Goal: Contribute content: Contribute content

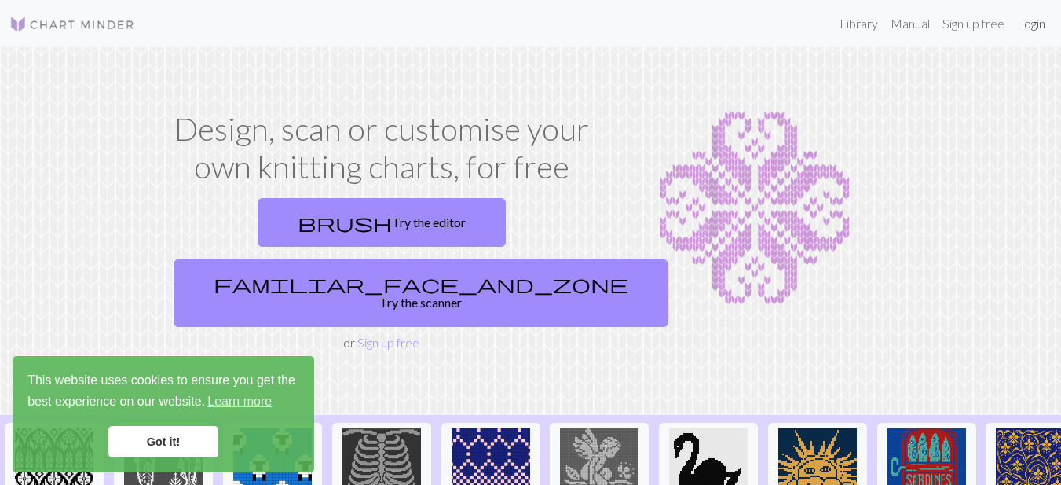
click at [1031, 26] on link "Login" at bounding box center [1031, 23] width 41 height 31
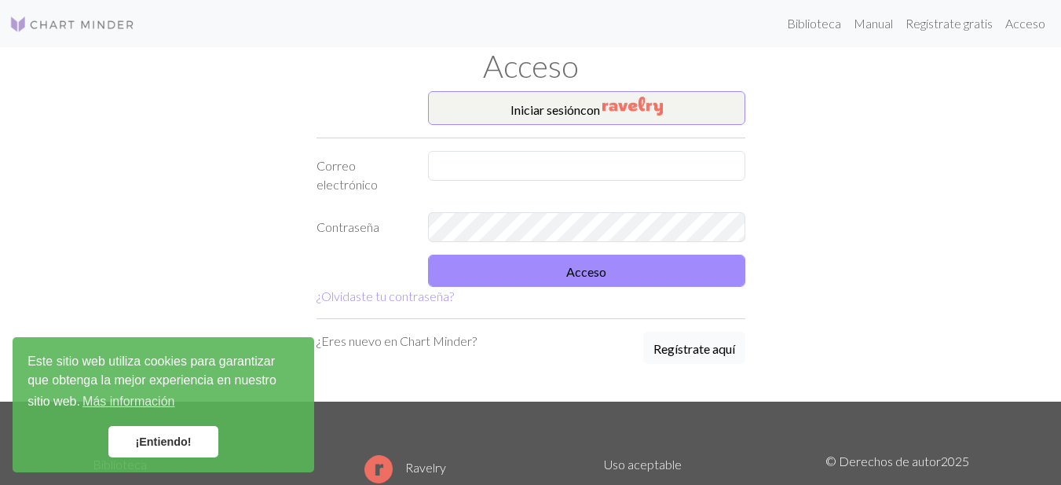
click at [680, 347] on font "Regístrate aquí" at bounding box center [694, 348] width 82 height 15
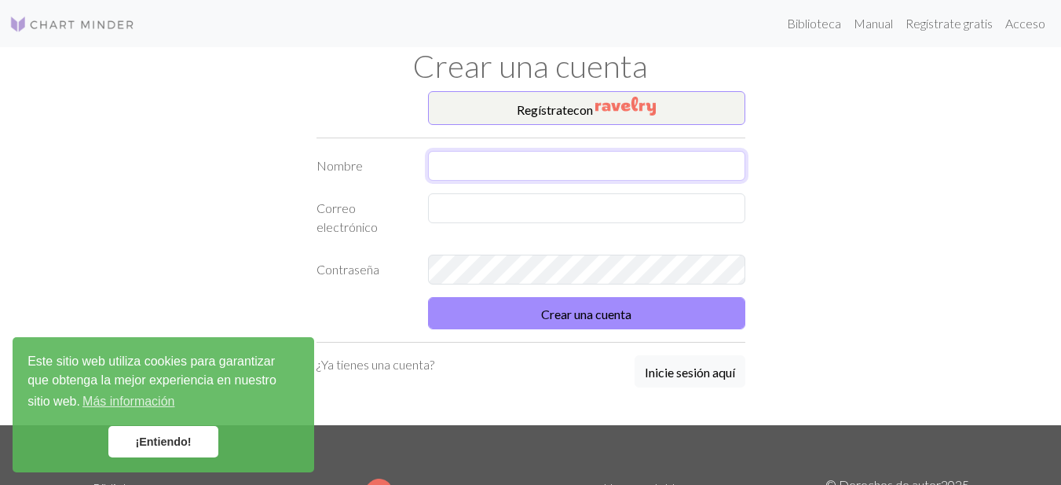
click at [511, 164] on input "text" at bounding box center [586, 166] width 317 height 30
type input "[PERSON_NAME]"
type input "[EMAIL_ADDRESS][DOMAIN_NAME]"
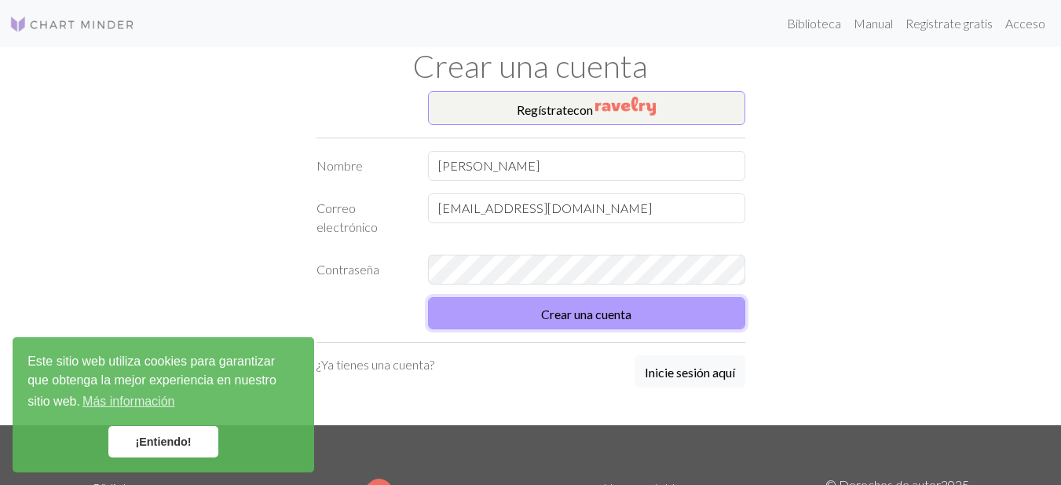
click at [569, 315] on font "Crear una cuenta" at bounding box center [586, 313] width 90 height 15
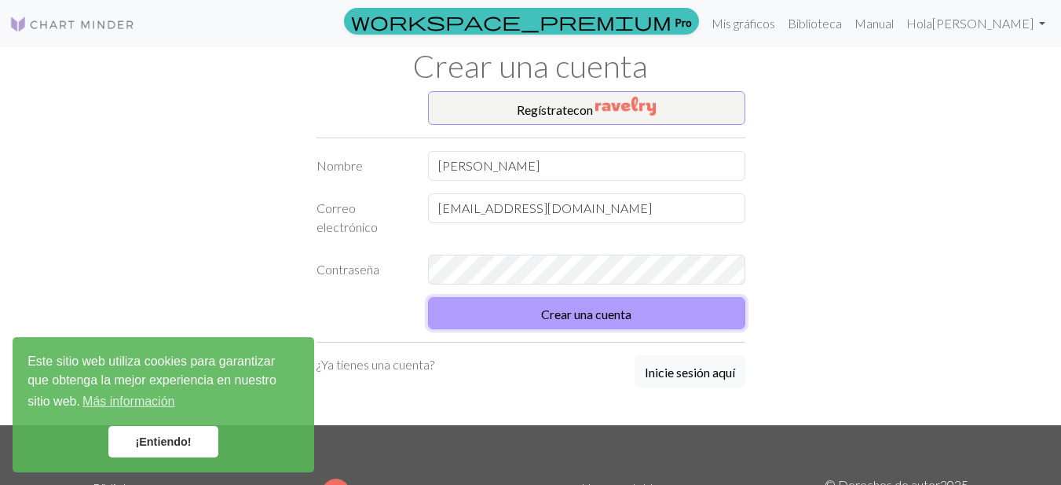
click at [585, 316] on font "Crear una cuenta" at bounding box center [586, 313] width 90 height 15
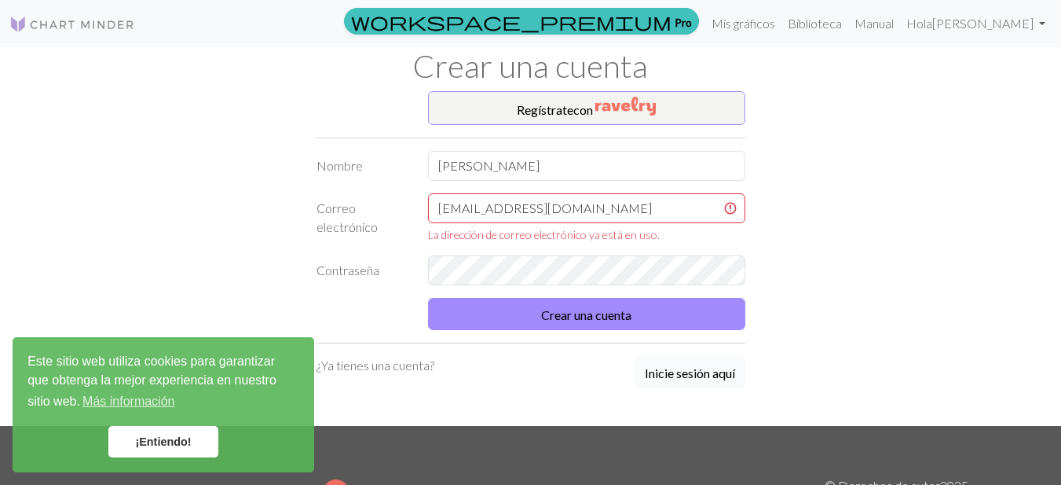
click at [715, 379] on font "Inicie sesión aquí" at bounding box center [690, 372] width 90 height 15
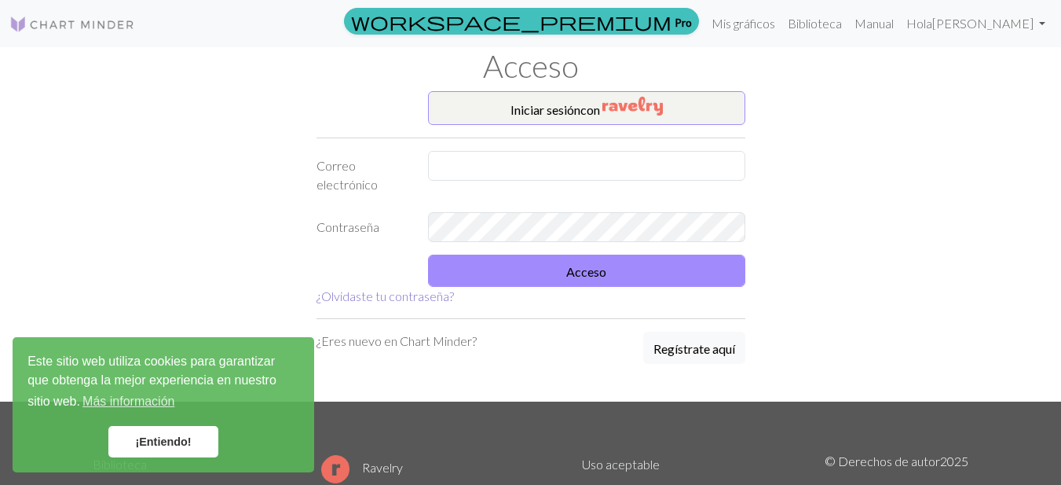
click at [383, 295] on font "¿Olvidaste tu contraseña?" at bounding box center [385, 295] width 137 height 15
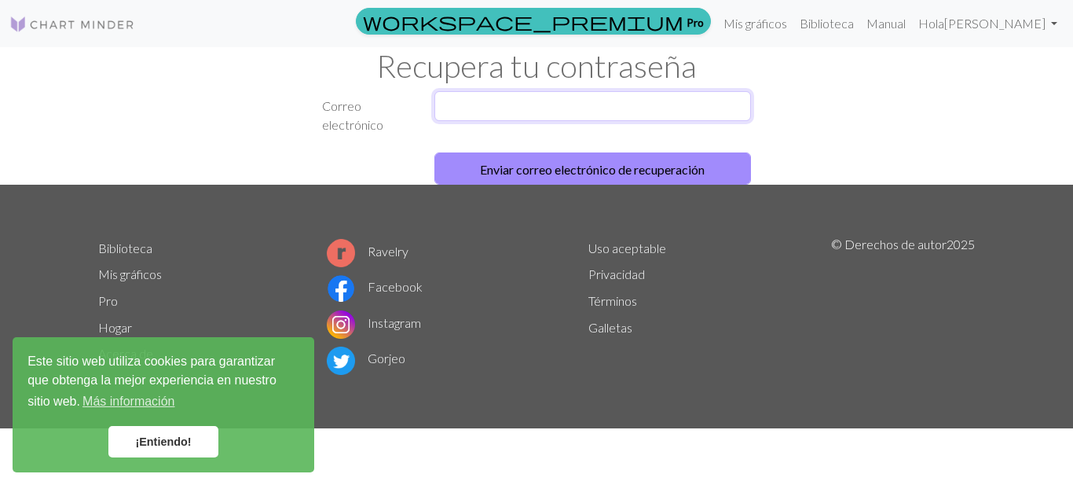
click at [505, 95] on input "text" at bounding box center [592, 106] width 317 height 30
type input "[EMAIL_ADDRESS][DOMAIN_NAME]"
click at [434, 152] on button "Enviar correo electrónico de recuperación" at bounding box center [592, 168] width 317 height 32
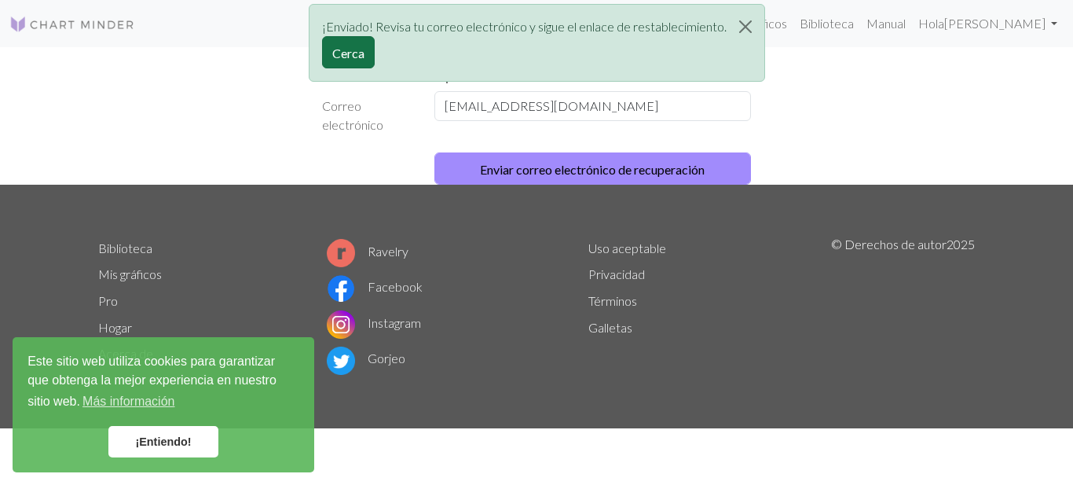
click at [350, 63] on button "Cerca" at bounding box center [348, 52] width 53 height 32
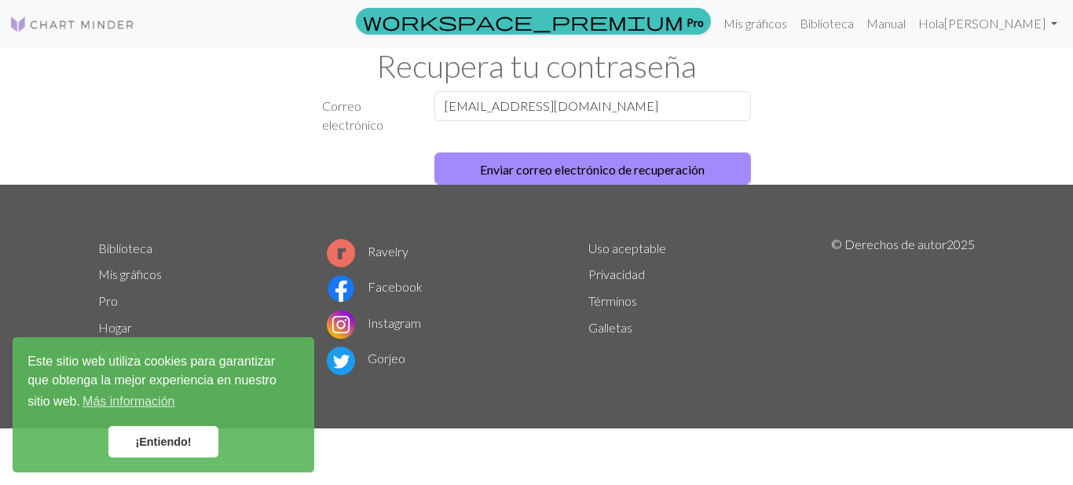
click at [93, 27] on img at bounding box center [72, 24] width 126 height 19
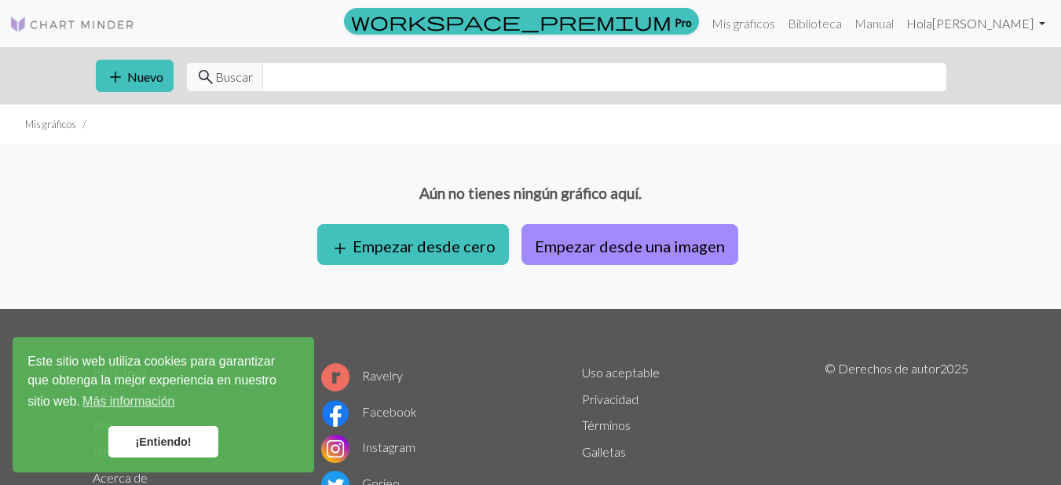
click at [1044, 27] on link "[PERSON_NAME]" at bounding box center [976, 23] width 152 height 31
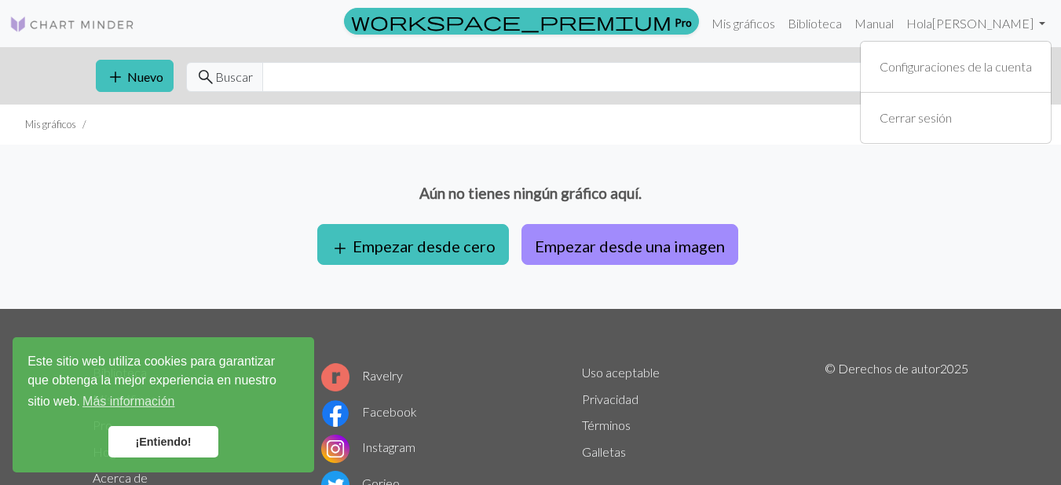
click at [852, 255] on div "Aún no tienes ningún gráfico aquí. add Empezar desde cero Empezar desde una ima…" at bounding box center [530, 227] width 1061 height 164
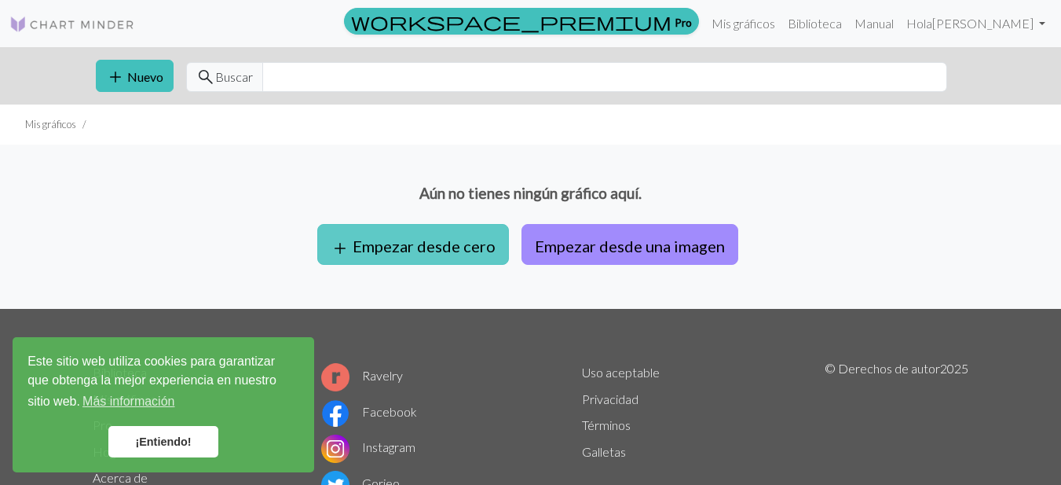
click at [456, 247] on font "Empezar desde cero" at bounding box center [424, 245] width 143 height 19
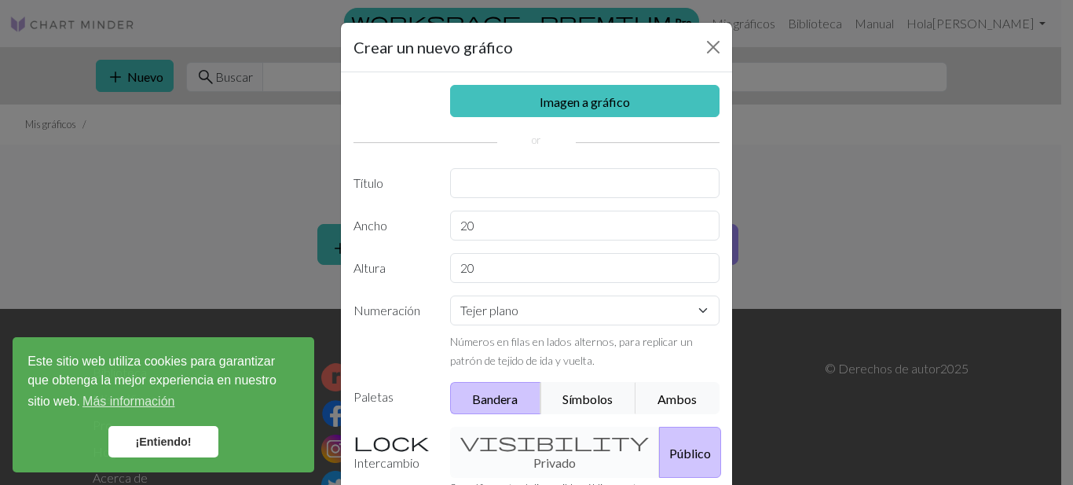
click at [838, 210] on div "Crear un nuevo gráfico Imagen a gráfico Título Ancho 20 Altura 20 Numeración Te…" at bounding box center [536, 242] width 1073 height 485
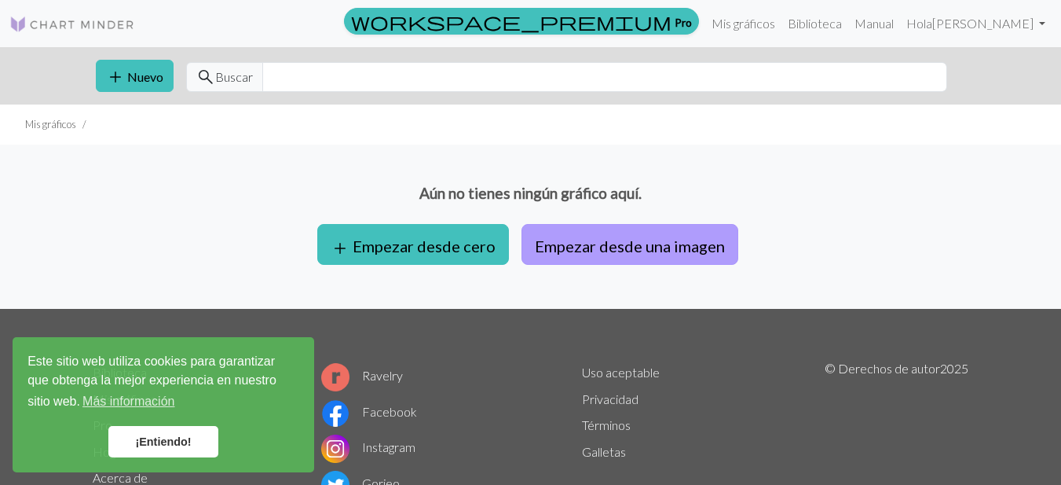
click at [678, 257] on button "Empezar desde una imagen" at bounding box center [630, 244] width 217 height 41
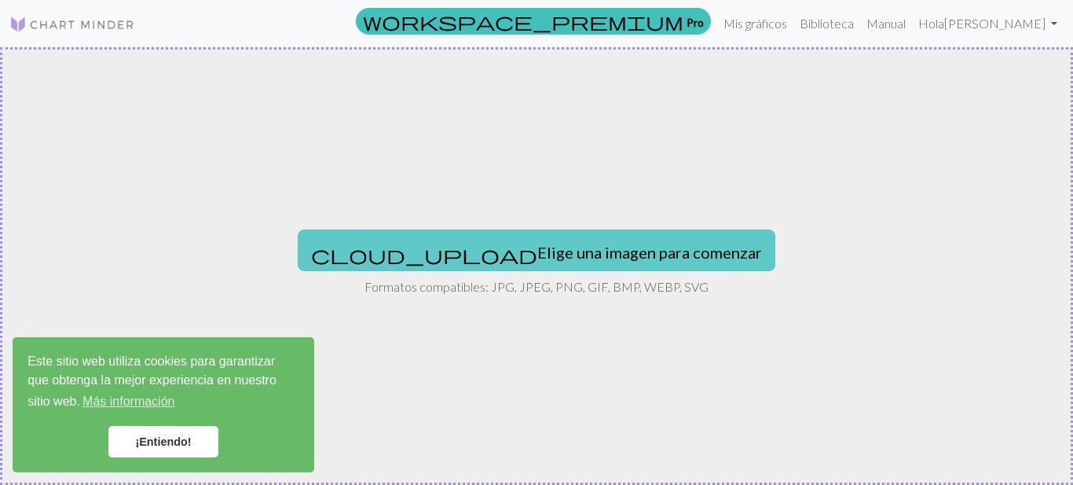
click at [580, 252] on font "Elige una imagen para comenzar" at bounding box center [649, 252] width 225 height 19
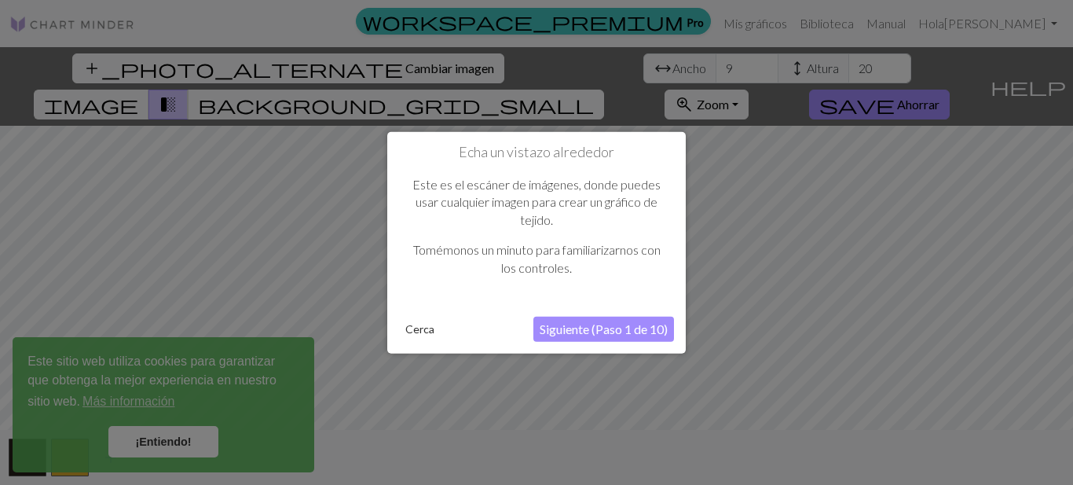
click at [423, 332] on font "Cerca" at bounding box center [419, 328] width 29 height 13
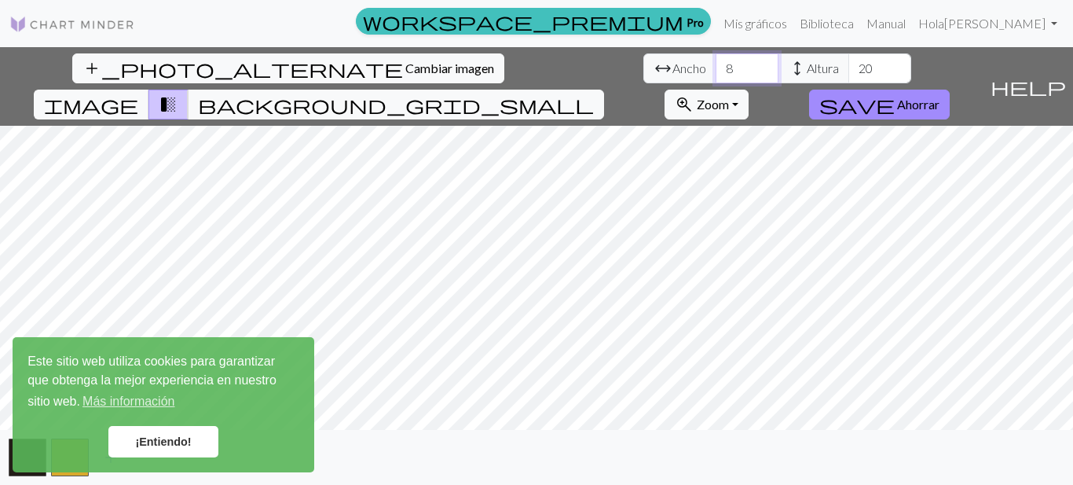
click at [716, 71] on input "8" at bounding box center [747, 68] width 63 height 30
click at [716, 71] on input "7" at bounding box center [747, 68] width 63 height 30
click at [716, 71] on input "6" at bounding box center [747, 68] width 63 height 30
click at [716, 71] on input "4" at bounding box center [747, 68] width 63 height 30
click at [716, 71] on input "3" at bounding box center [747, 68] width 63 height 30
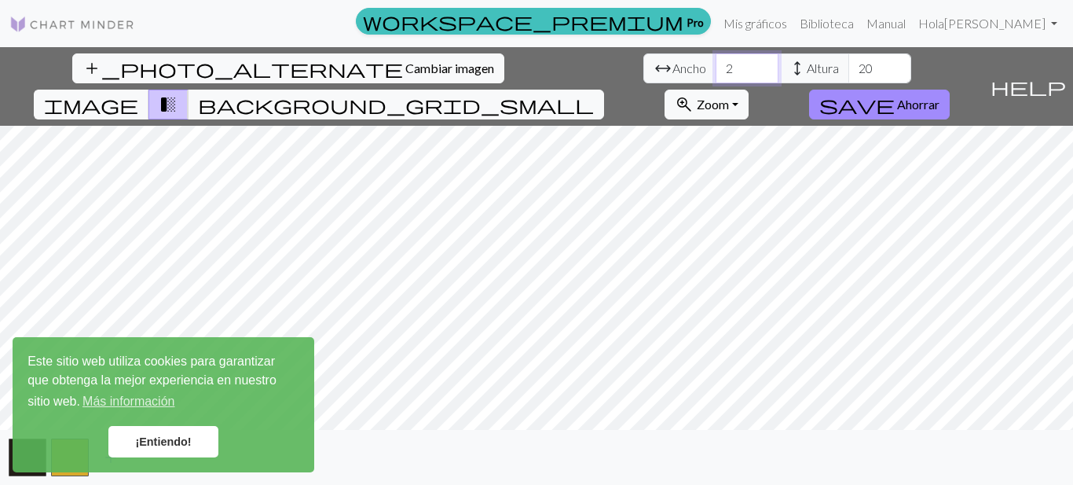
click at [716, 71] on input "2" at bounding box center [747, 68] width 63 height 30
click at [716, 71] on input "1" at bounding box center [747, 68] width 63 height 30
click at [716, 71] on input "0" at bounding box center [747, 68] width 63 height 30
click at [716, 71] on input "-1" at bounding box center [747, 68] width 63 height 30
click at [716, 71] on input "-2" at bounding box center [747, 68] width 63 height 30
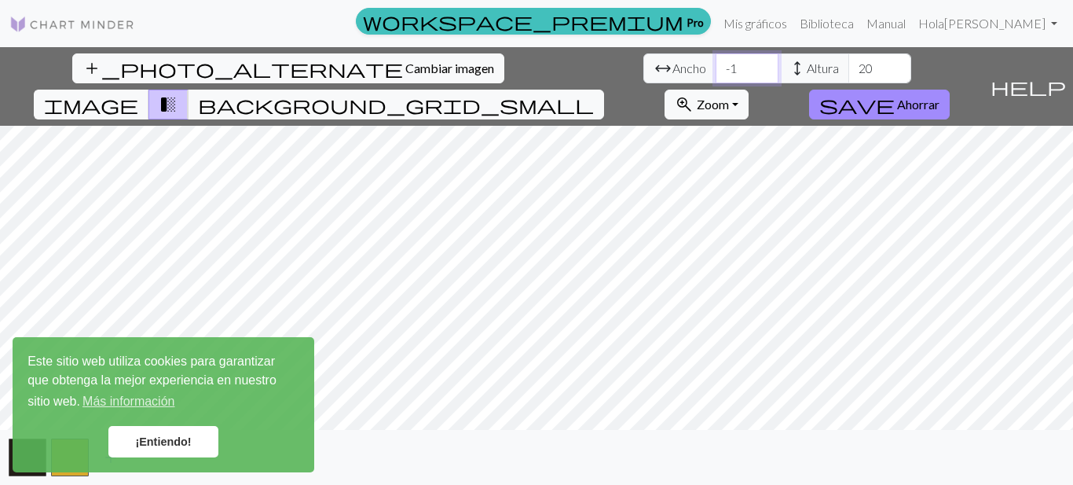
click at [716, 60] on input "-1" at bounding box center [747, 68] width 63 height 30
click at [716, 60] on input "0" at bounding box center [747, 68] width 63 height 30
click at [716, 60] on input "1" at bounding box center [747, 68] width 63 height 30
click at [716, 60] on input "2" at bounding box center [747, 68] width 63 height 30
click at [716, 60] on input "3" at bounding box center [747, 68] width 63 height 30
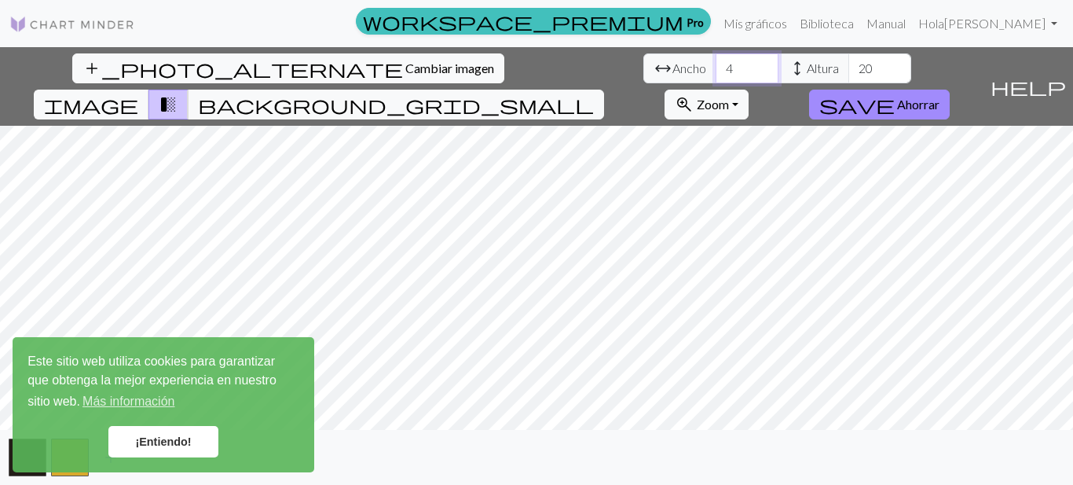
click at [716, 60] on input "4" at bounding box center [747, 68] width 63 height 30
click at [716, 60] on input "5" at bounding box center [747, 68] width 63 height 30
click at [716, 60] on input "6" at bounding box center [747, 68] width 63 height 30
click at [716, 60] on input "7" at bounding box center [747, 68] width 63 height 30
click at [716, 60] on input "8" at bounding box center [747, 68] width 63 height 30
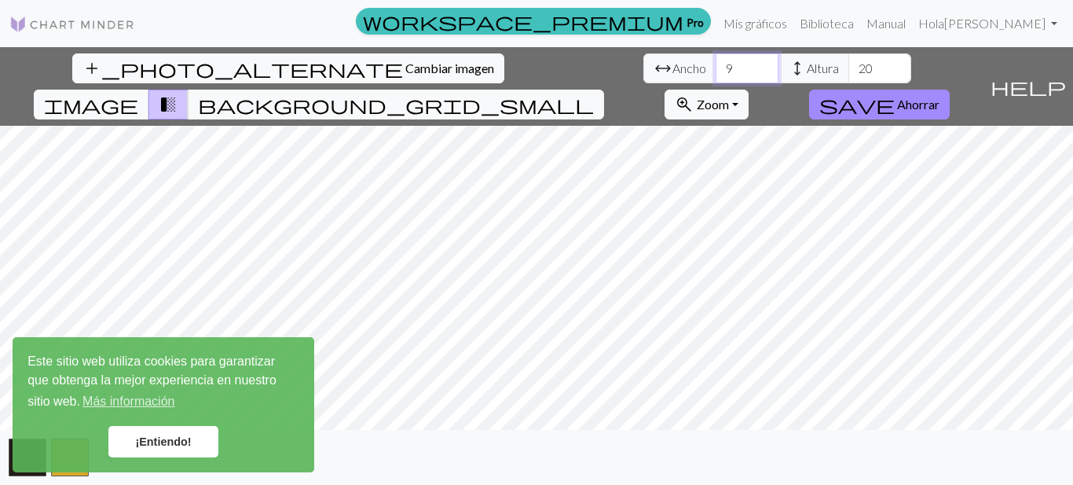
click at [716, 60] on input "9" at bounding box center [747, 68] width 63 height 30
click at [716, 60] on input "10" at bounding box center [747, 68] width 63 height 30
click at [716, 60] on input "11" at bounding box center [747, 68] width 63 height 30
click at [716, 60] on input "12" at bounding box center [747, 68] width 63 height 30
click at [716, 60] on input "13" at bounding box center [747, 68] width 63 height 30
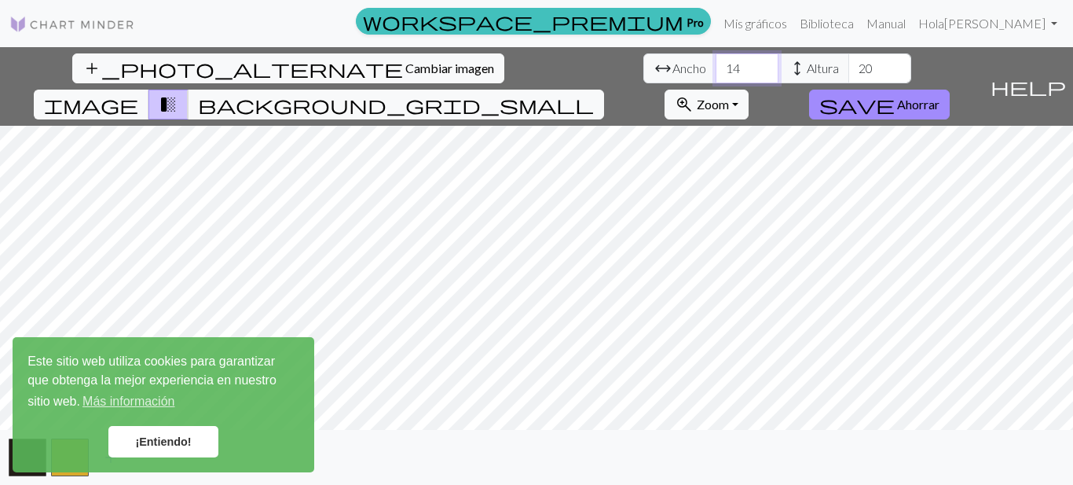
click at [716, 60] on input "14" at bounding box center [747, 68] width 63 height 30
click at [716, 60] on input "15" at bounding box center [747, 68] width 63 height 30
click at [716, 60] on input "16" at bounding box center [747, 68] width 63 height 30
click at [716, 60] on input "17" at bounding box center [747, 68] width 63 height 30
click at [716, 60] on input "18" at bounding box center [747, 68] width 63 height 30
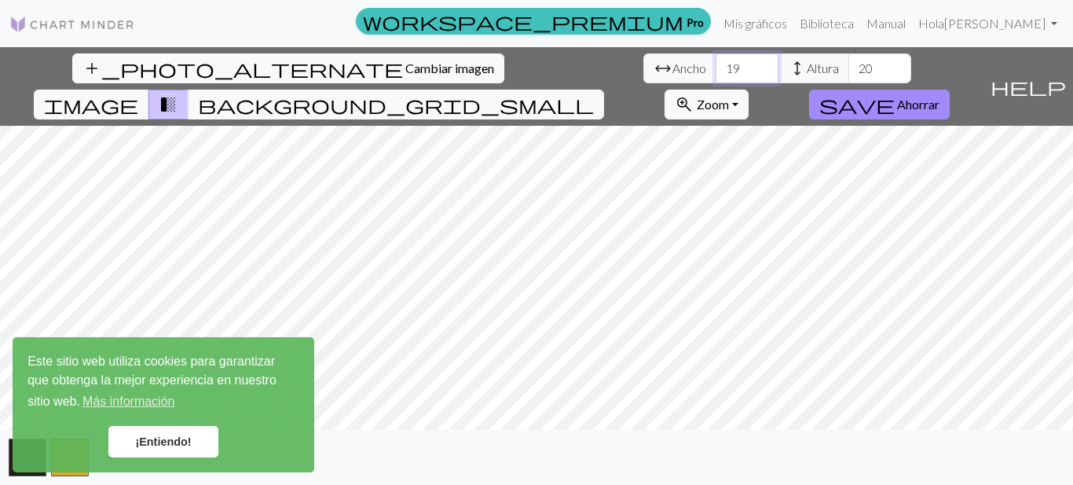
click at [716, 60] on input "19" at bounding box center [747, 68] width 63 height 30
click at [716, 60] on input "20" at bounding box center [747, 68] width 63 height 30
click at [716, 60] on input "21" at bounding box center [747, 68] width 63 height 30
click at [716, 60] on input "22" at bounding box center [747, 68] width 63 height 30
click at [716, 60] on input "23" at bounding box center [747, 68] width 63 height 30
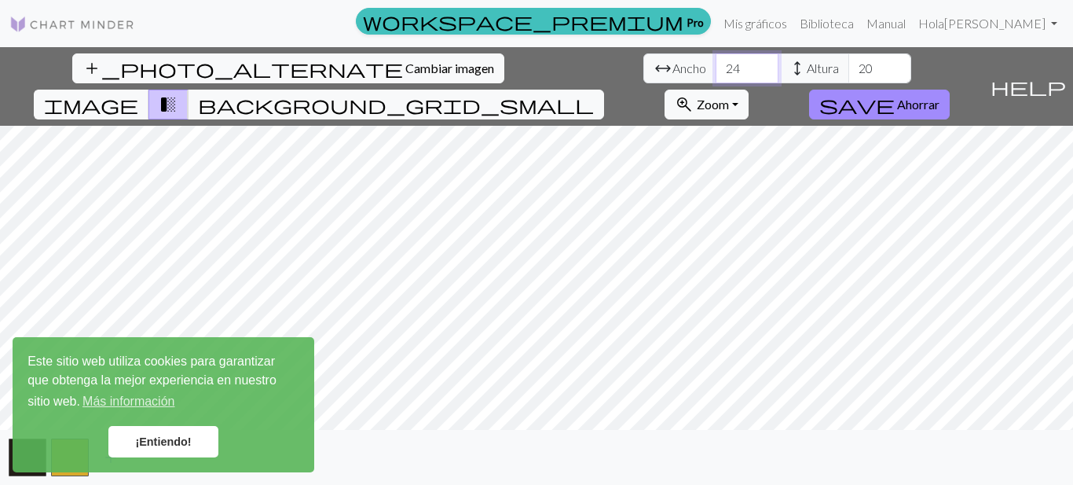
click at [716, 60] on input "24" at bounding box center [747, 68] width 63 height 30
click at [716, 60] on input "25" at bounding box center [747, 68] width 63 height 30
click at [716, 60] on input "26" at bounding box center [747, 68] width 63 height 30
click at [716, 60] on input "27" at bounding box center [747, 68] width 63 height 30
click at [716, 60] on input "28" at bounding box center [747, 68] width 63 height 30
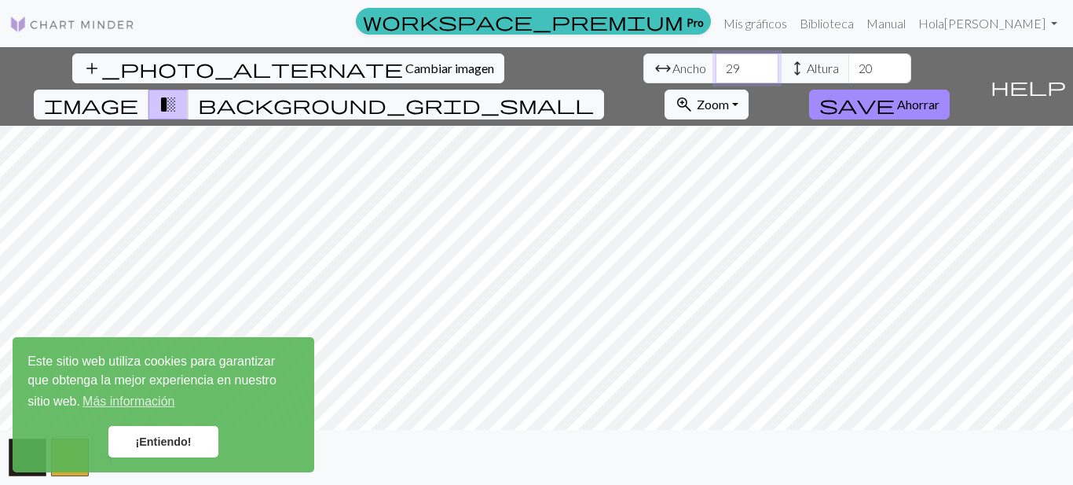
click at [716, 60] on input "29" at bounding box center [747, 68] width 63 height 30
click at [716, 60] on input "30" at bounding box center [747, 68] width 63 height 30
click at [716, 60] on input "31" at bounding box center [747, 68] width 63 height 30
click at [716, 60] on input "32" at bounding box center [747, 68] width 63 height 30
click at [716, 60] on input "33" at bounding box center [747, 68] width 63 height 30
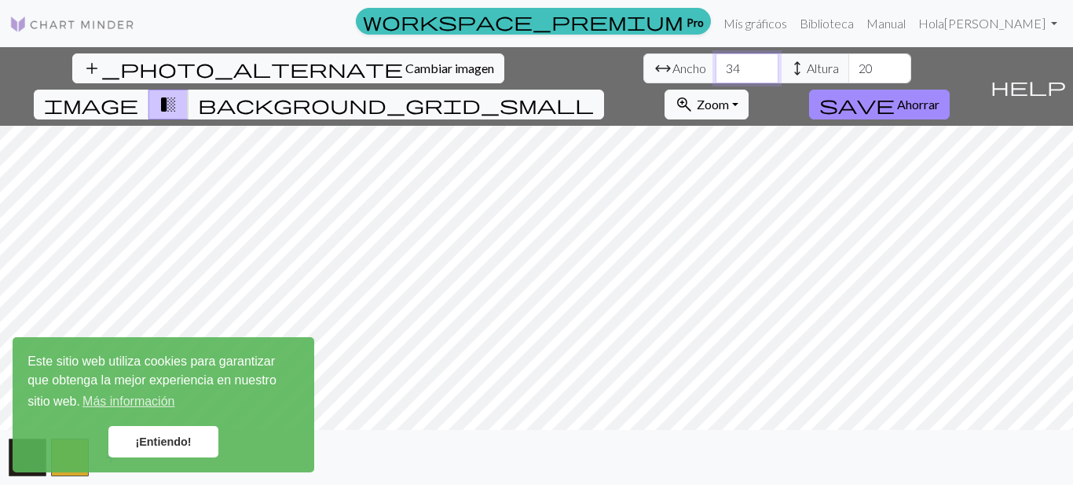
click at [716, 60] on input "34" at bounding box center [747, 68] width 63 height 30
click at [716, 60] on input "35" at bounding box center [747, 68] width 63 height 30
click at [716, 60] on input "36" at bounding box center [747, 68] width 63 height 30
click at [716, 60] on input "73" at bounding box center [747, 68] width 63 height 30
click at [716, 60] on input "74" at bounding box center [747, 68] width 63 height 30
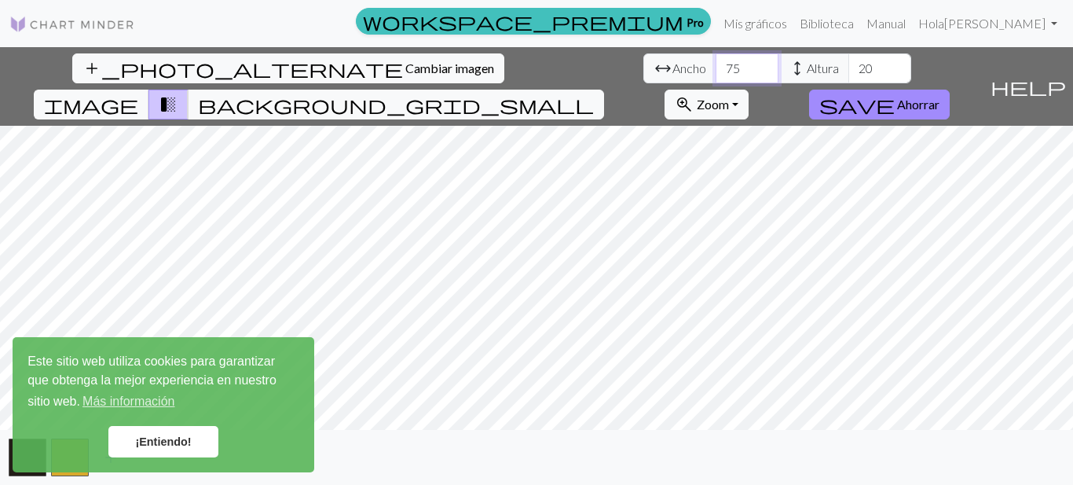
click at [716, 60] on input "75" at bounding box center [747, 68] width 63 height 30
click at [716, 60] on input "76" at bounding box center [747, 68] width 63 height 30
click at [716, 60] on input "77" at bounding box center [747, 68] width 63 height 30
click at [716, 60] on input "78" at bounding box center [747, 68] width 63 height 30
click at [716, 60] on input "79" at bounding box center [747, 68] width 63 height 30
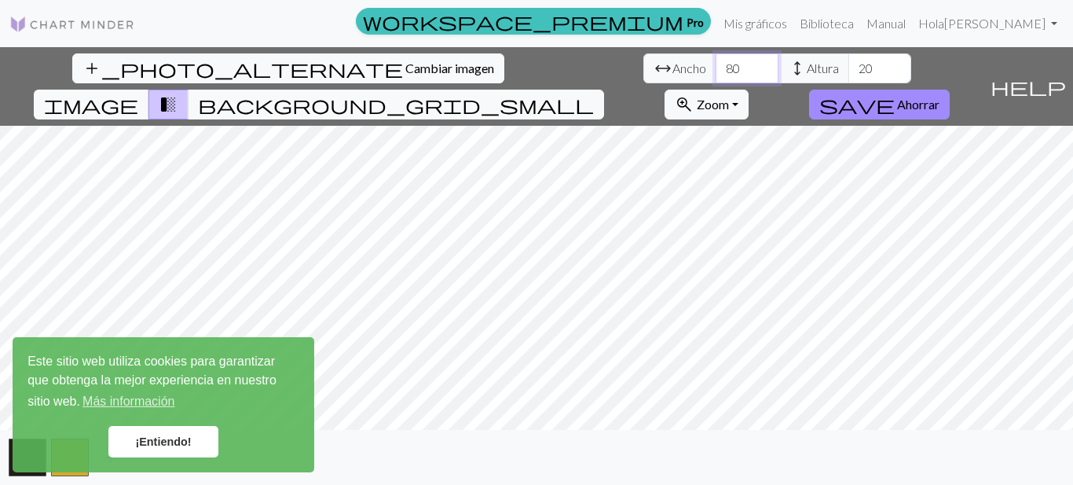
click at [716, 60] on input "80" at bounding box center [747, 68] width 63 height 30
click at [716, 60] on input "81" at bounding box center [747, 68] width 63 height 30
click at [716, 60] on input "82" at bounding box center [747, 68] width 63 height 30
click at [716, 60] on input "83" at bounding box center [747, 68] width 63 height 30
click at [716, 60] on input "84" at bounding box center [747, 68] width 63 height 30
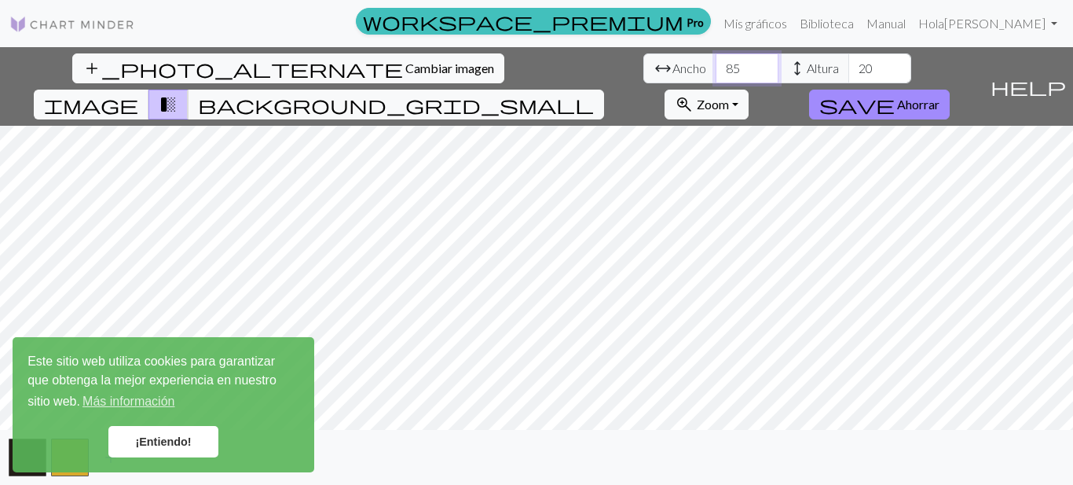
click at [716, 60] on input "85" at bounding box center [747, 68] width 63 height 30
click at [716, 60] on input "86" at bounding box center [747, 68] width 63 height 30
click at [716, 60] on input "87" at bounding box center [747, 68] width 63 height 30
click at [716, 60] on input "88" at bounding box center [747, 68] width 63 height 30
click at [716, 60] on input "89" at bounding box center [747, 68] width 63 height 30
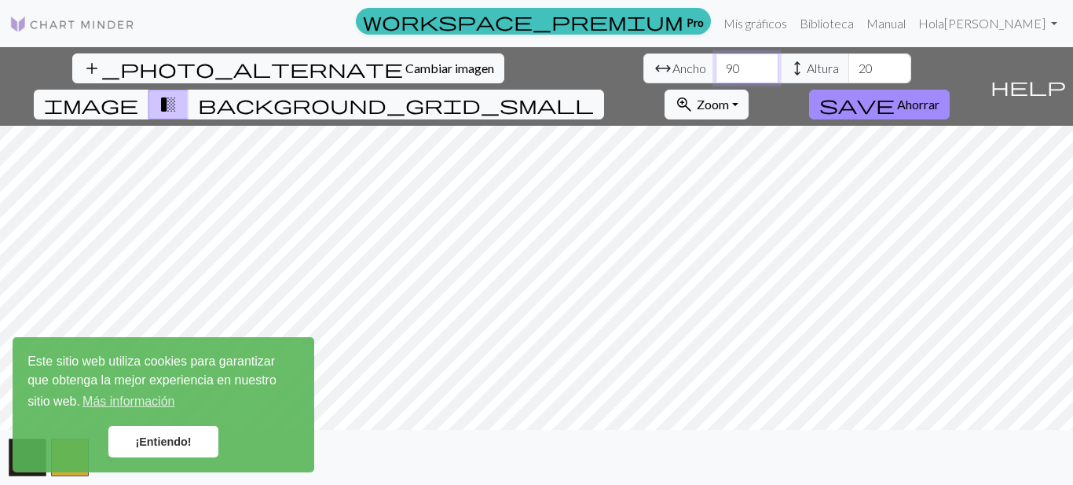
click at [716, 60] on input "90" at bounding box center [747, 68] width 63 height 30
click at [716, 60] on input "91" at bounding box center [747, 68] width 63 height 30
click at [716, 60] on input "92" at bounding box center [747, 68] width 63 height 30
click at [716, 60] on input "93" at bounding box center [747, 68] width 63 height 30
click at [716, 60] on input "94" at bounding box center [747, 68] width 63 height 30
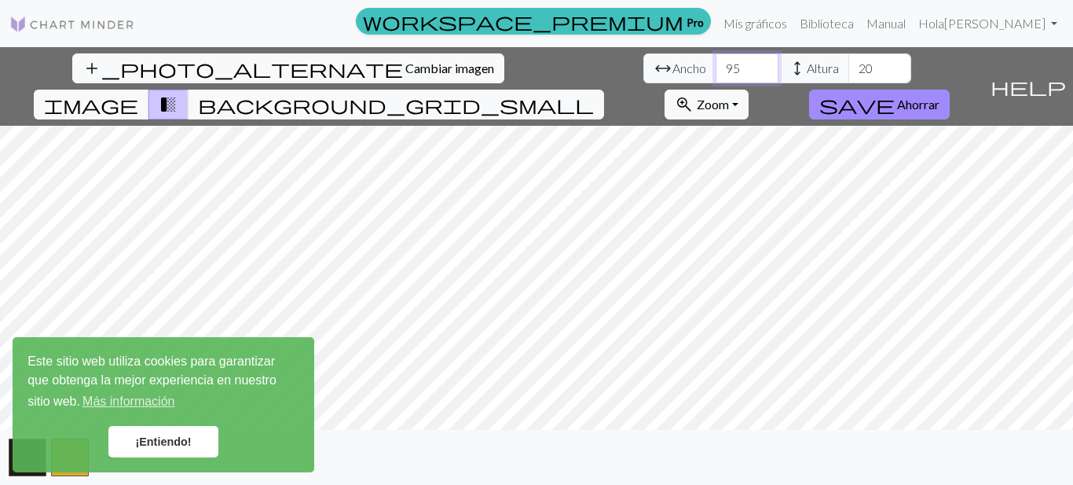
click at [716, 60] on input "95" at bounding box center [747, 68] width 63 height 30
click at [716, 60] on input "96" at bounding box center [747, 68] width 63 height 30
click at [716, 60] on input "97" at bounding box center [747, 68] width 63 height 30
click at [716, 60] on input "98" at bounding box center [747, 68] width 63 height 30
click at [716, 60] on input "99" at bounding box center [747, 68] width 63 height 30
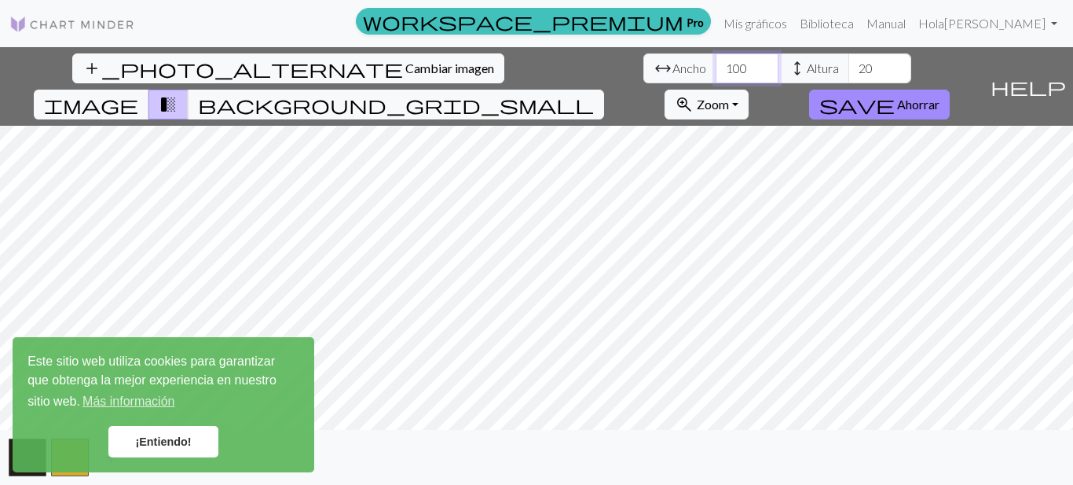
click at [716, 60] on input "100" at bounding box center [747, 68] width 63 height 30
click at [716, 60] on input "101" at bounding box center [747, 68] width 63 height 30
click at [716, 60] on input "102" at bounding box center [747, 68] width 63 height 30
click at [716, 60] on input "103" at bounding box center [747, 68] width 63 height 30
click at [716, 60] on input "104" at bounding box center [747, 68] width 63 height 30
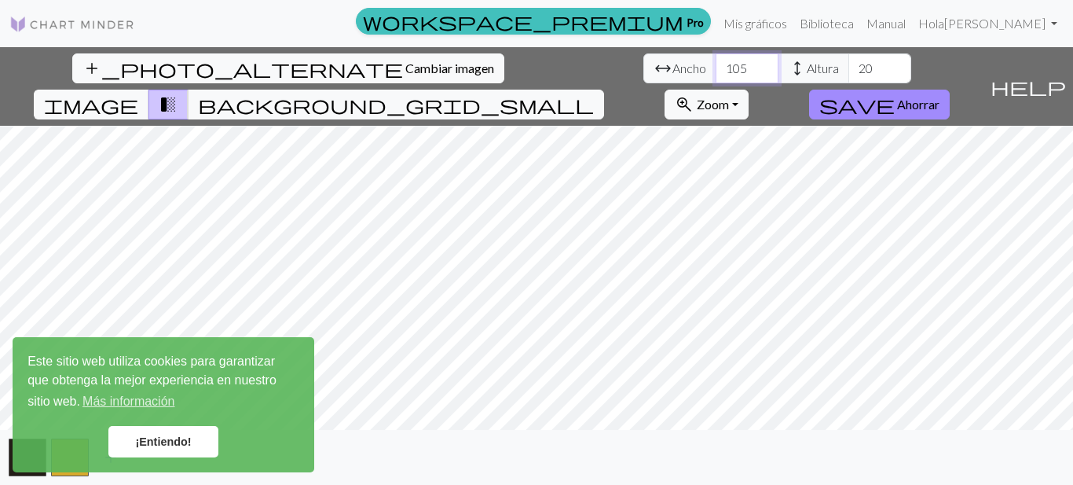
click at [716, 60] on input "105" at bounding box center [747, 68] width 63 height 30
click at [716, 60] on input "106" at bounding box center [747, 68] width 63 height 30
click at [716, 60] on input "107" at bounding box center [747, 68] width 63 height 30
click at [716, 60] on input "108" at bounding box center [747, 68] width 63 height 30
click at [716, 60] on input "109" at bounding box center [747, 68] width 63 height 30
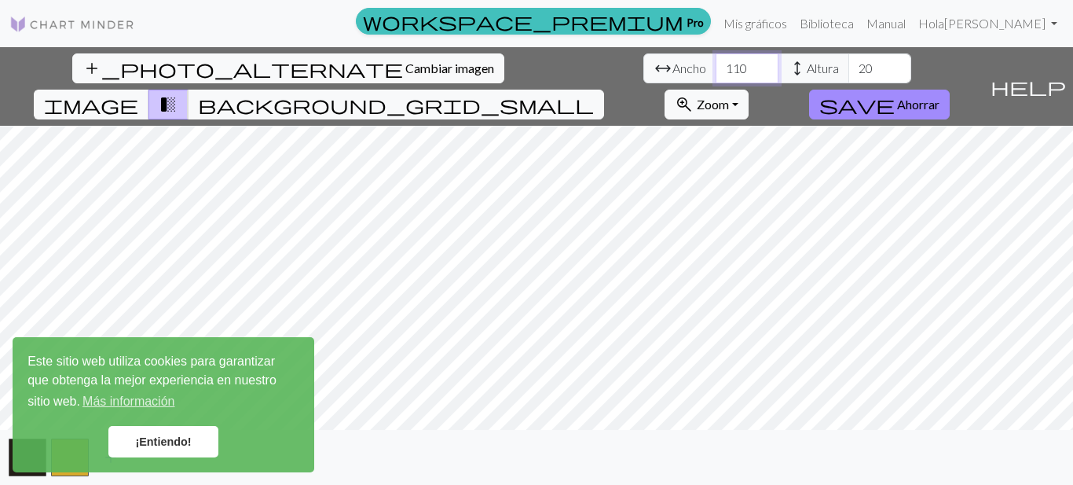
click at [716, 60] on input "110" at bounding box center [747, 68] width 63 height 30
click at [716, 60] on input "111" at bounding box center [747, 68] width 63 height 30
click at [716, 60] on input "112" at bounding box center [747, 68] width 63 height 30
click at [716, 60] on input "113" at bounding box center [747, 68] width 63 height 30
click at [716, 60] on input "114" at bounding box center [747, 68] width 63 height 30
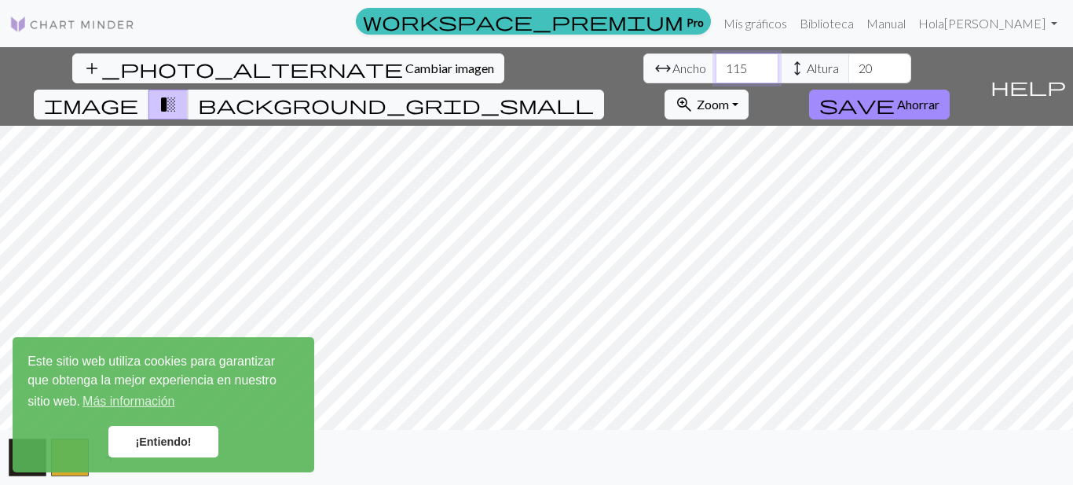
click at [716, 60] on input "115" at bounding box center [747, 68] width 63 height 30
click at [716, 60] on input "116" at bounding box center [747, 68] width 63 height 30
click at [716, 60] on input "117" at bounding box center [747, 68] width 63 height 30
click at [716, 60] on input "119" at bounding box center [747, 68] width 63 height 30
type input "120"
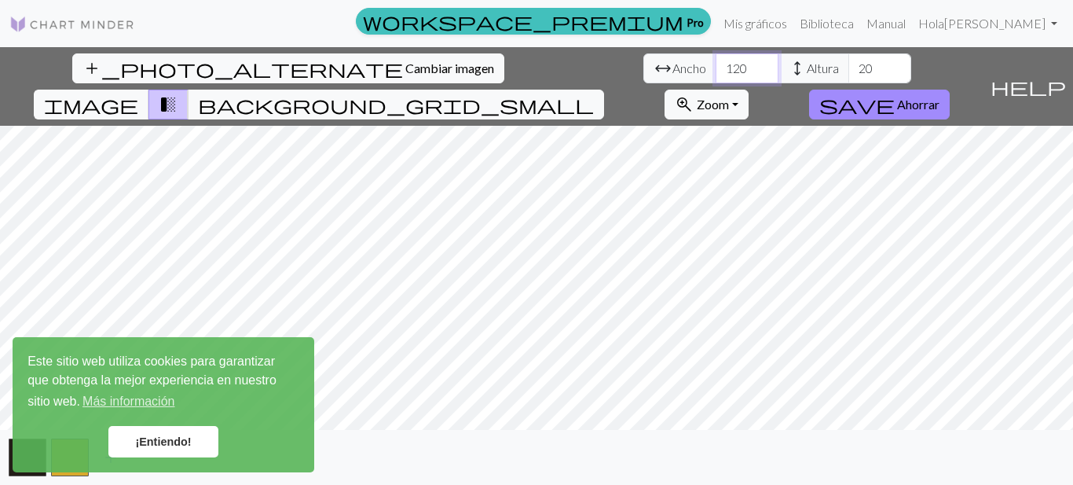
click at [716, 60] on input "120" at bounding box center [747, 68] width 63 height 30
click at [848, 64] on input "21" at bounding box center [879, 68] width 63 height 30
click at [848, 64] on input "22" at bounding box center [879, 68] width 63 height 30
click at [848, 64] on input "24" at bounding box center [879, 68] width 63 height 30
click at [848, 64] on input "94" at bounding box center [879, 68] width 63 height 30
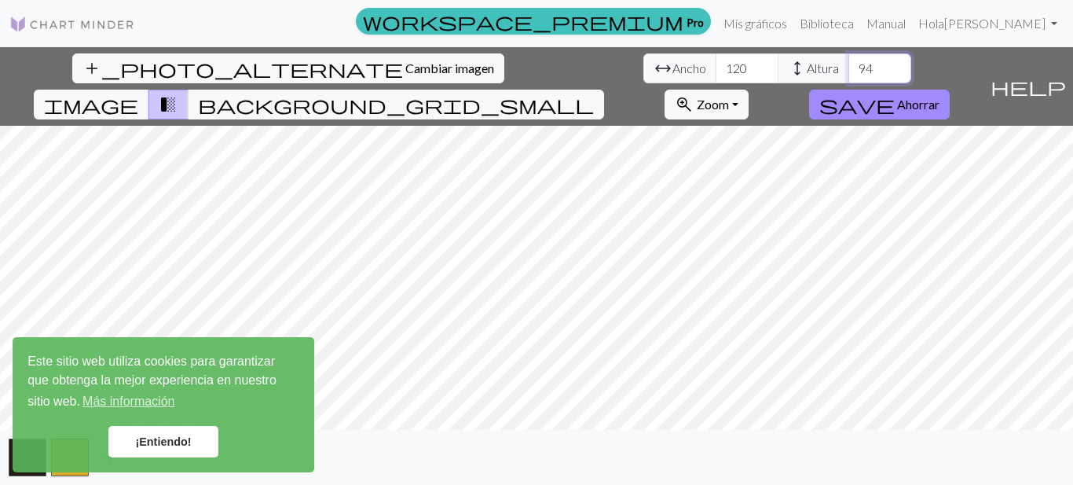
click at [848, 64] on input "95" at bounding box center [879, 68] width 63 height 30
click at [848, 64] on input "96" at bounding box center [879, 68] width 63 height 30
click at [848, 64] on input "97" at bounding box center [879, 68] width 63 height 30
click at [848, 64] on input "98" at bounding box center [879, 68] width 63 height 30
click at [848, 64] on input "99" at bounding box center [879, 68] width 63 height 30
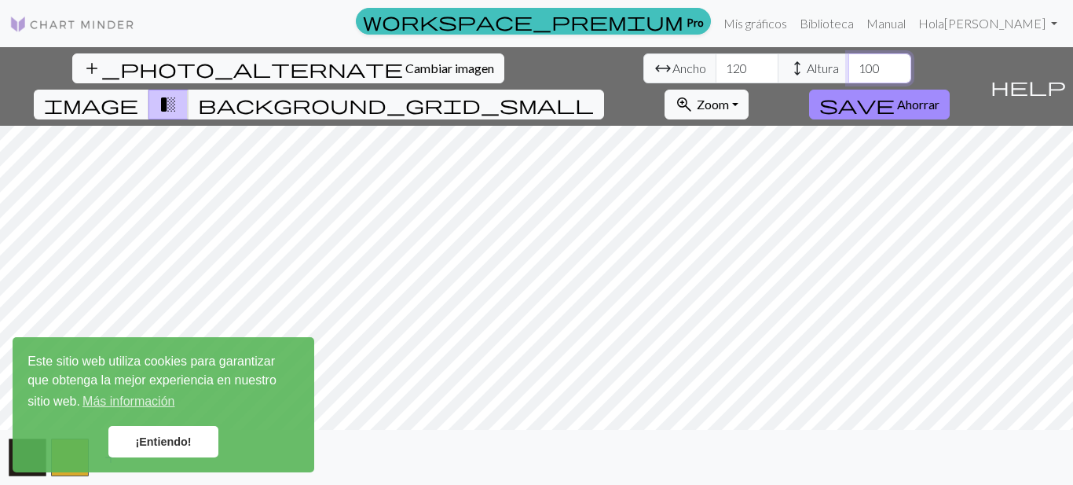
click at [848, 64] on input "100" at bounding box center [879, 68] width 63 height 30
click at [848, 64] on input "101" at bounding box center [879, 68] width 63 height 30
click at [848, 64] on input "102" at bounding box center [879, 68] width 63 height 30
click at [848, 64] on input "103" at bounding box center [879, 68] width 63 height 30
click at [848, 64] on input "104" at bounding box center [879, 68] width 63 height 30
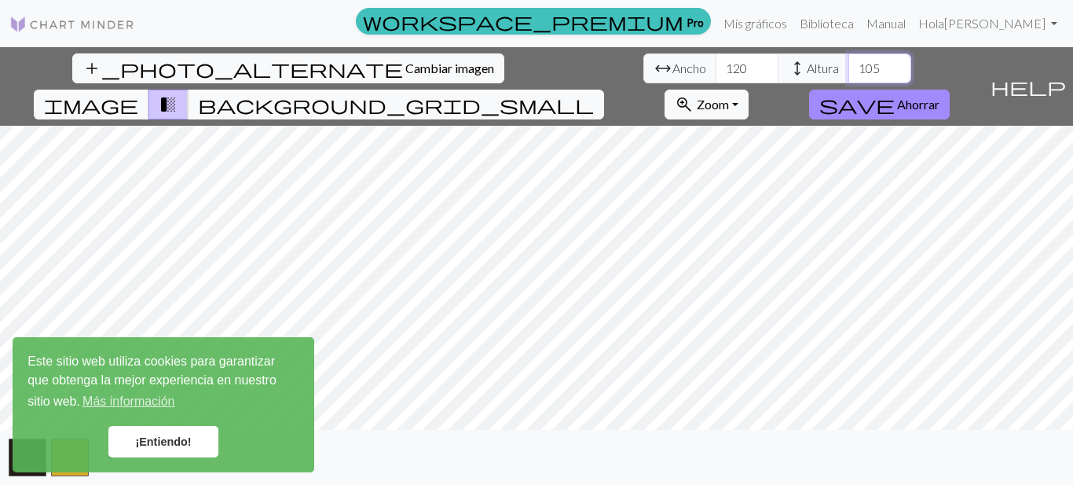
click at [848, 64] on input "105" at bounding box center [879, 68] width 63 height 30
click at [848, 64] on input "106" at bounding box center [879, 68] width 63 height 30
click at [848, 64] on input "107" at bounding box center [879, 68] width 63 height 30
click at [848, 64] on input "108" at bounding box center [879, 68] width 63 height 30
click at [848, 64] on input "109" at bounding box center [879, 68] width 63 height 30
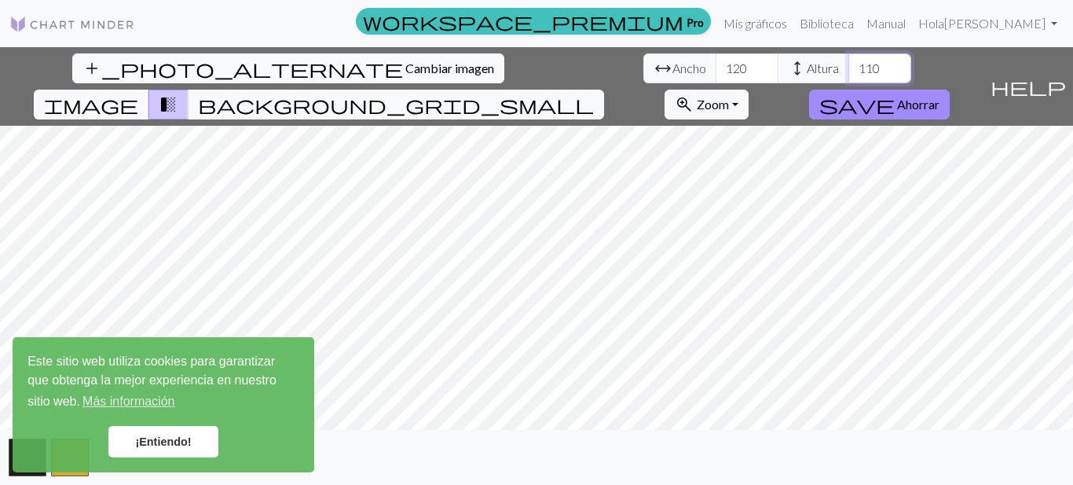
click at [848, 64] on input "110" at bounding box center [879, 68] width 63 height 30
click at [848, 64] on input "111" at bounding box center [879, 68] width 63 height 30
click at [848, 64] on input "112" at bounding box center [879, 68] width 63 height 30
click at [848, 64] on input "113" at bounding box center [879, 68] width 63 height 30
click at [848, 64] on input "114" at bounding box center [879, 68] width 63 height 30
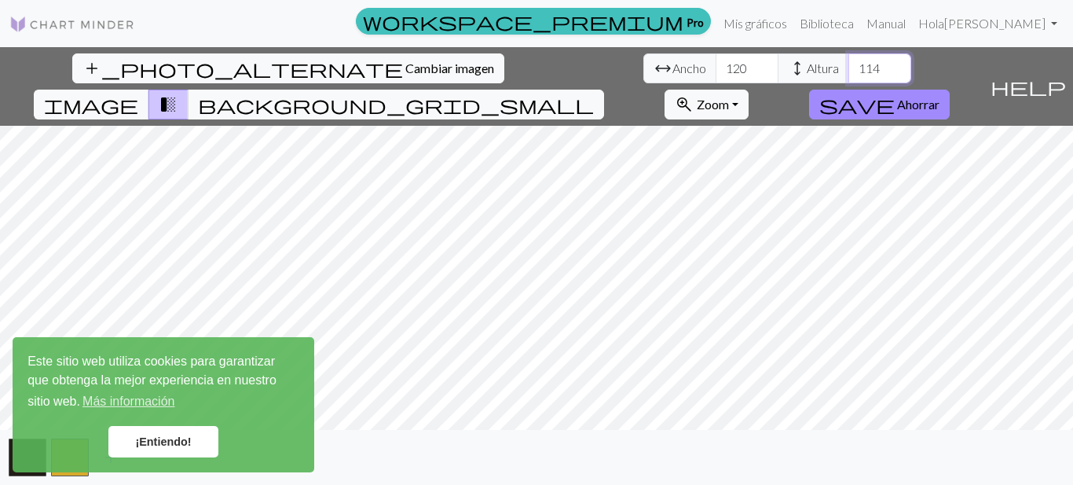
click at [848, 64] on input "115" at bounding box center [879, 68] width 63 height 30
click at [848, 64] on input "116" at bounding box center [879, 68] width 63 height 30
click at [848, 64] on input "117" at bounding box center [879, 68] width 63 height 30
click at [848, 64] on input "118" at bounding box center [879, 68] width 63 height 30
click at [848, 64] on input "119" at bounding box center [879, 68] width 63 height 30
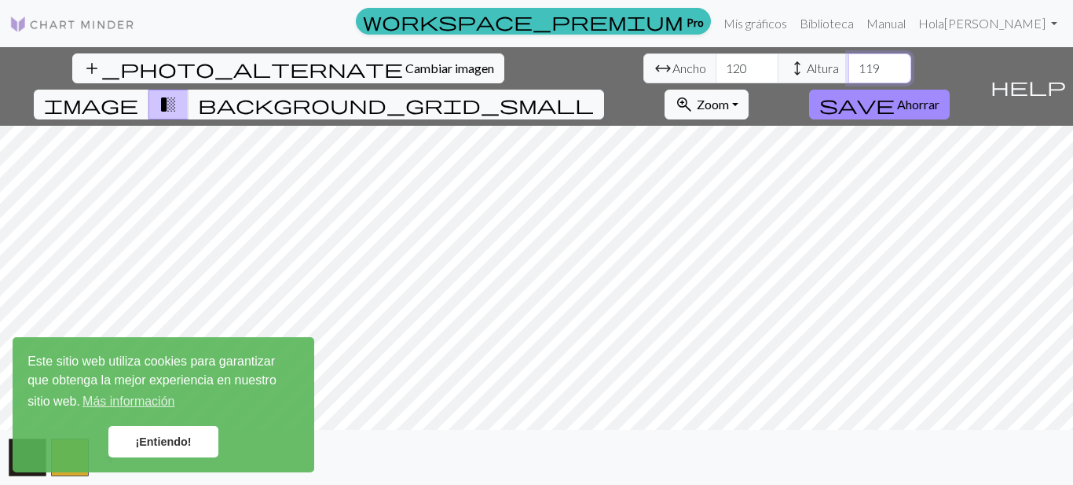
type input "120"
click at [848, 64] on input "120" at bounding box center [879, 68] width 63 height 30
click at [167, 443] on font "¡Entiendo!" at bounding box center [163, 441] width 56 height 13
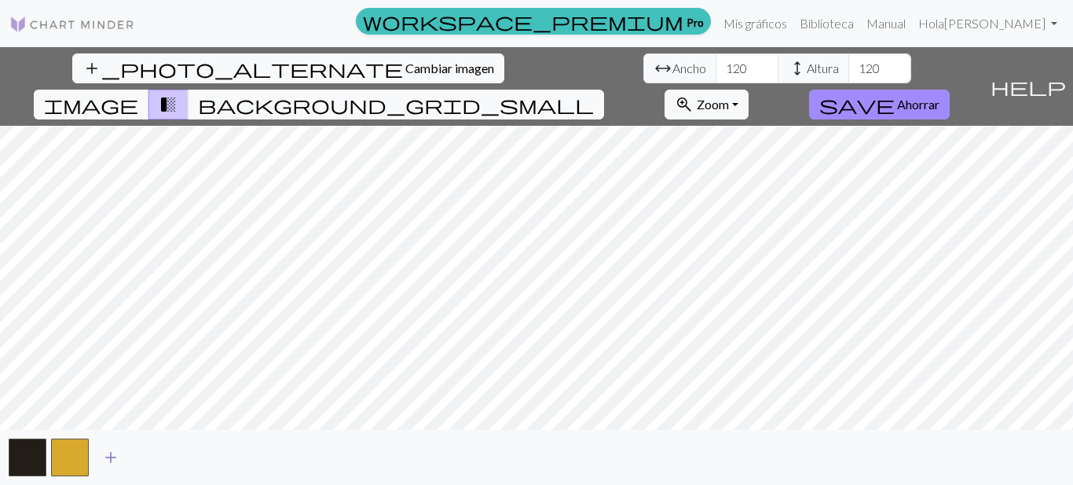
click at [106, 464] on span "add" at bounding box center [110, 457] width 19 height 22
click at [159, 459] on span "add" at bounding box center [153, 457] width 19 height 22
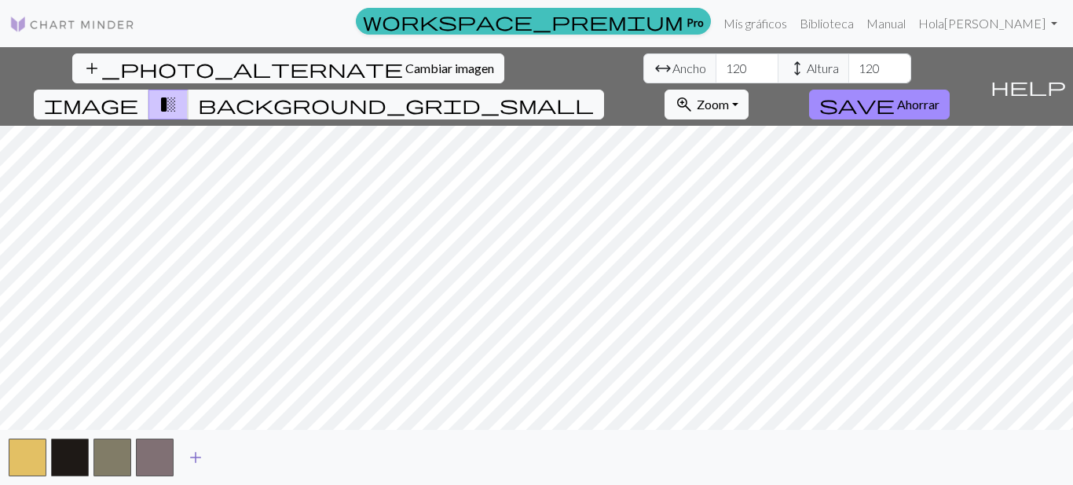
click at [194, 456] on span "add" at bounding box center [195, 457] width 19 height 22
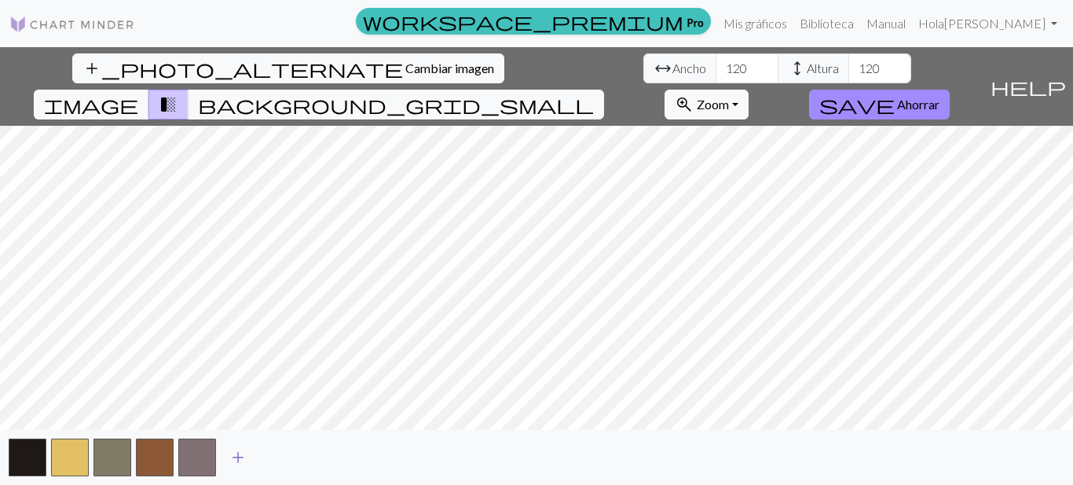
click at [240, 453] on span "add" at bounding box center [238, 457] width 19 height 22
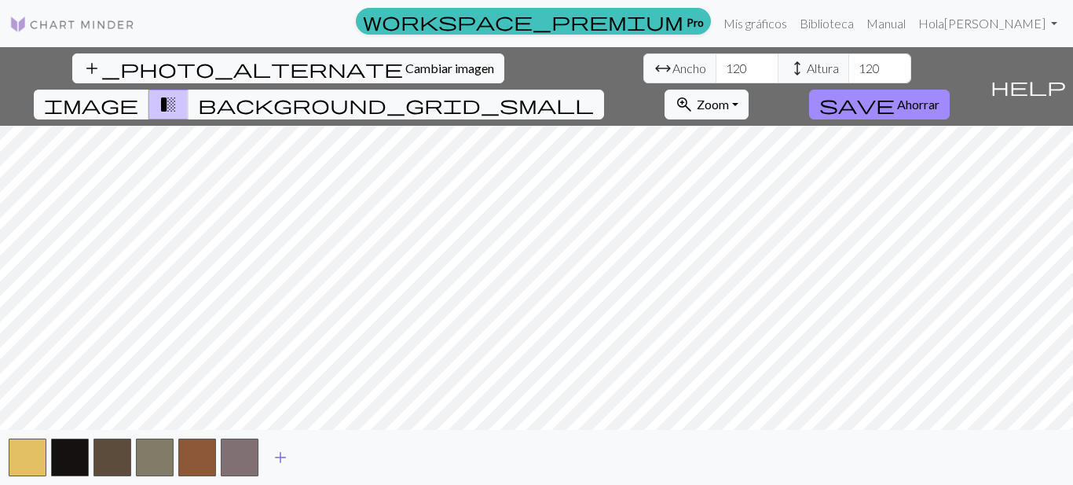
click at [285, 458] on span "add" at bounding box center [280, 457] width 19 height 22
click at [313, 453] on span "add" at bounding box center [322, 457] width 19 height 22
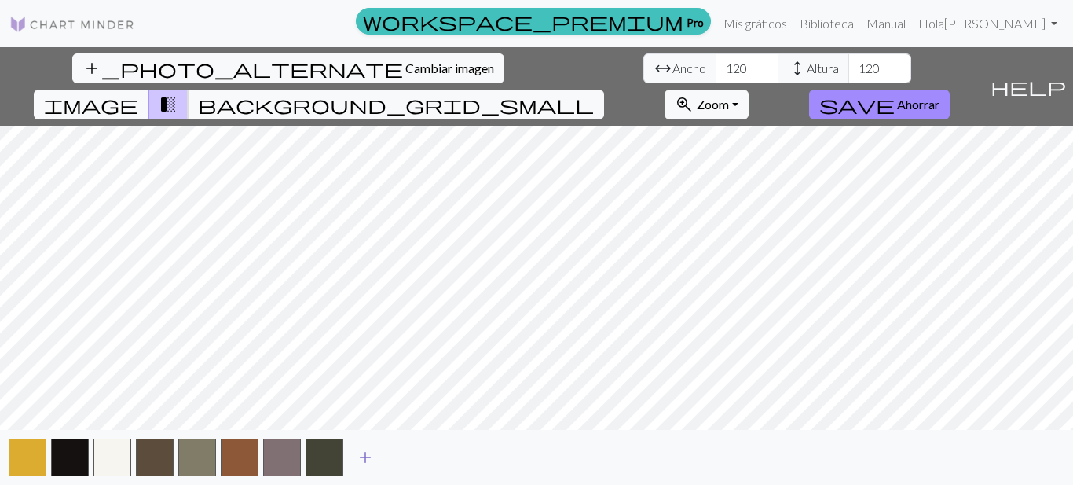
click at [368, 454] on span "add" at bounding box center [365, 457] width 19 height 22
click at [412, 454] on span "add" at bounding box center [407, 457] width 19 height 22
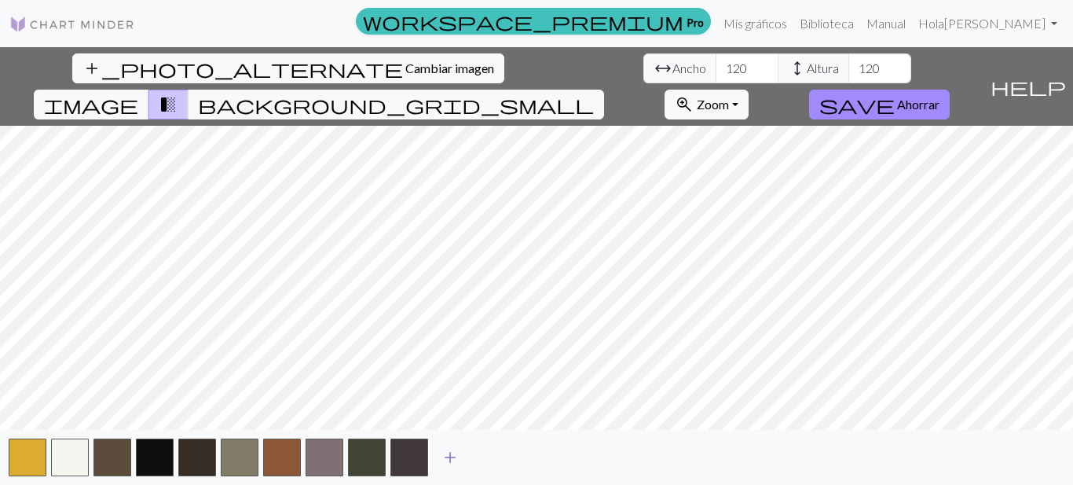
click at [445, 455] on span "add" at bounding box center [450, 457] width 19 height 22
click at [491, 454] on span "add" at bounding box center [492, 457] width 19 height 22
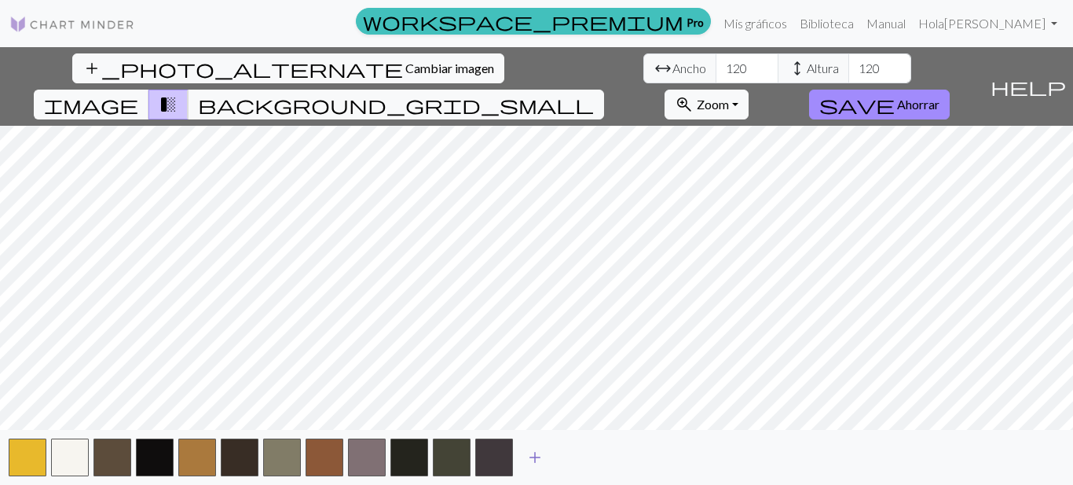
click at [529, 451] on span "add" at bounding box center [534, 457] width 19 height 22
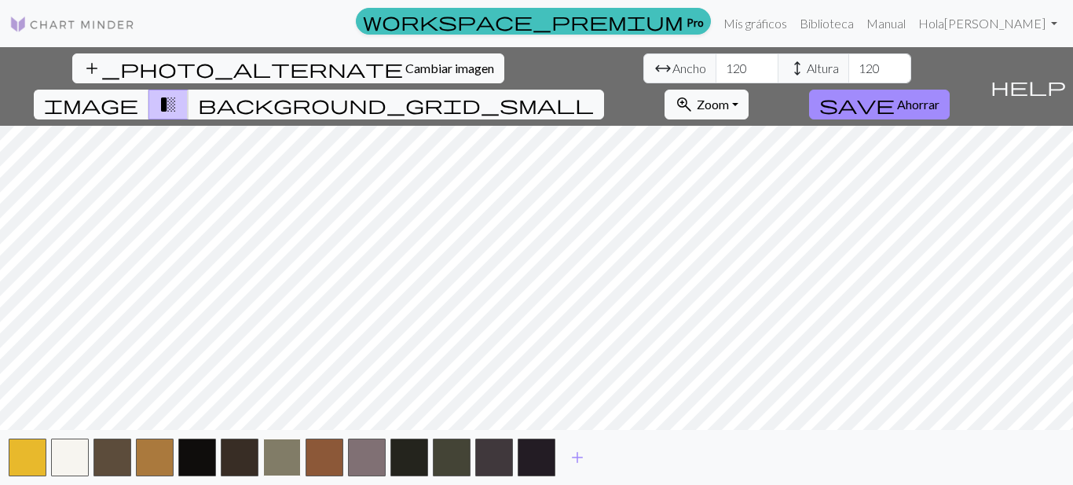
click at [291, 456] on button "button" at bounding box center [282, 457] width 38 height 38
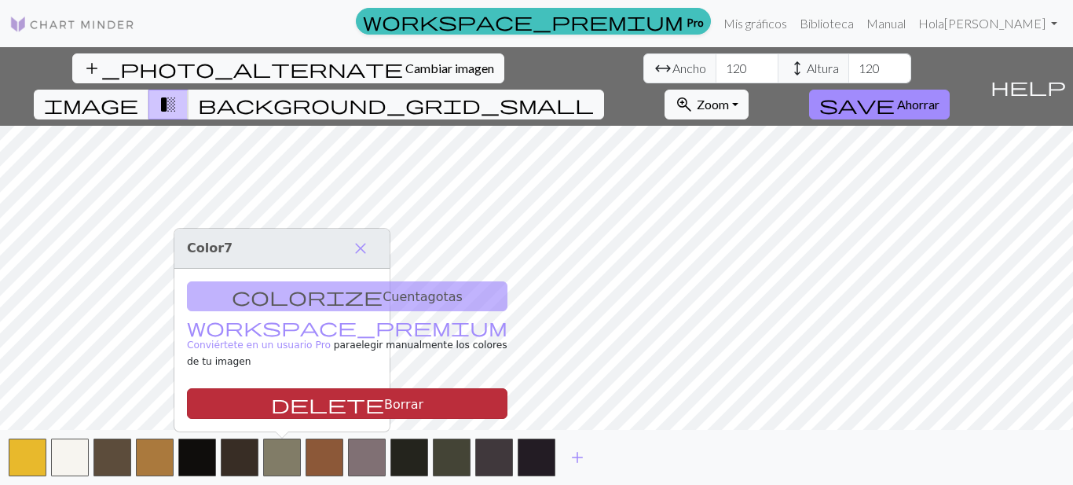
click at [384, 397] on font "Borrar" at bounding box center [403, 403] width 39 height 15
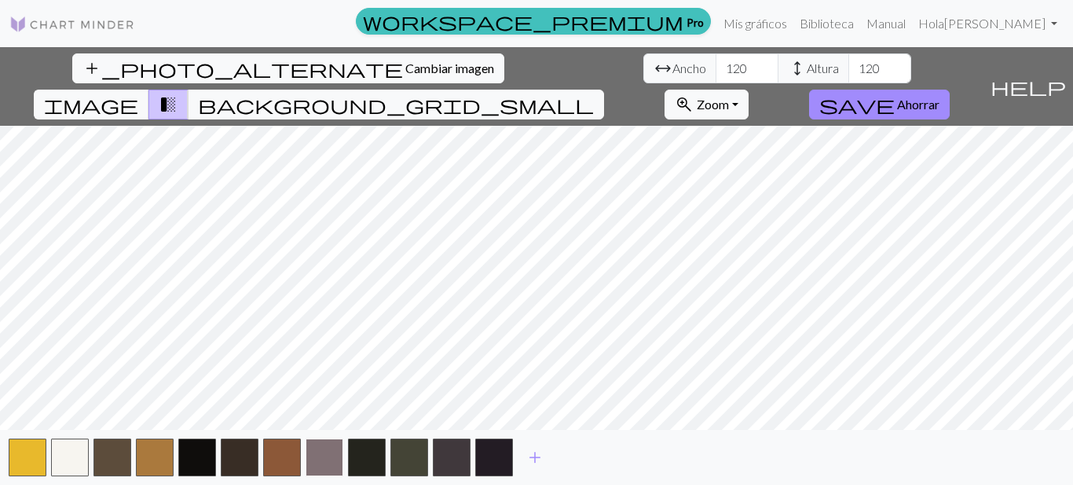
click at [313, 456] on button "button" at bounding box center [325, 457] width 38 height 38
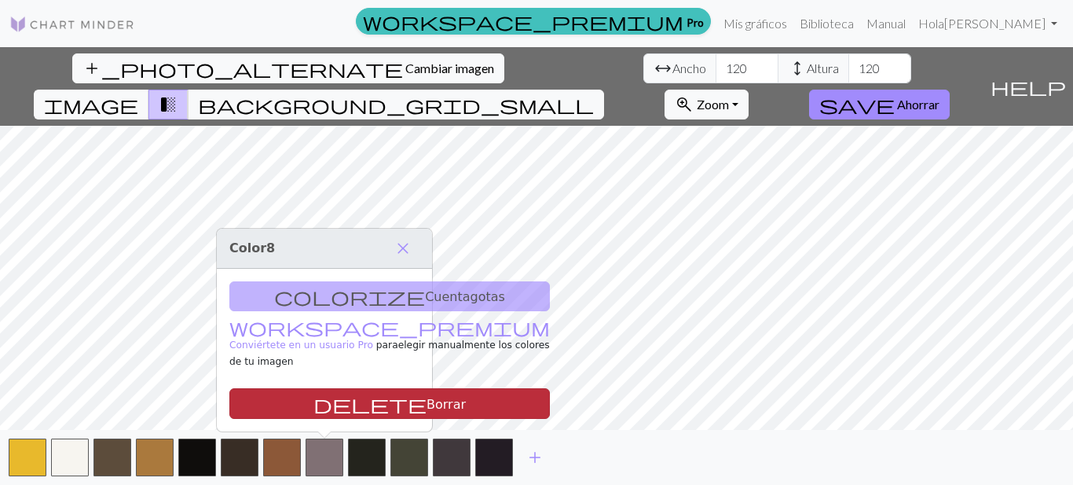
click at [426, 401] on font "Borrar" at bounding box center [445, 403] width 39 height 15
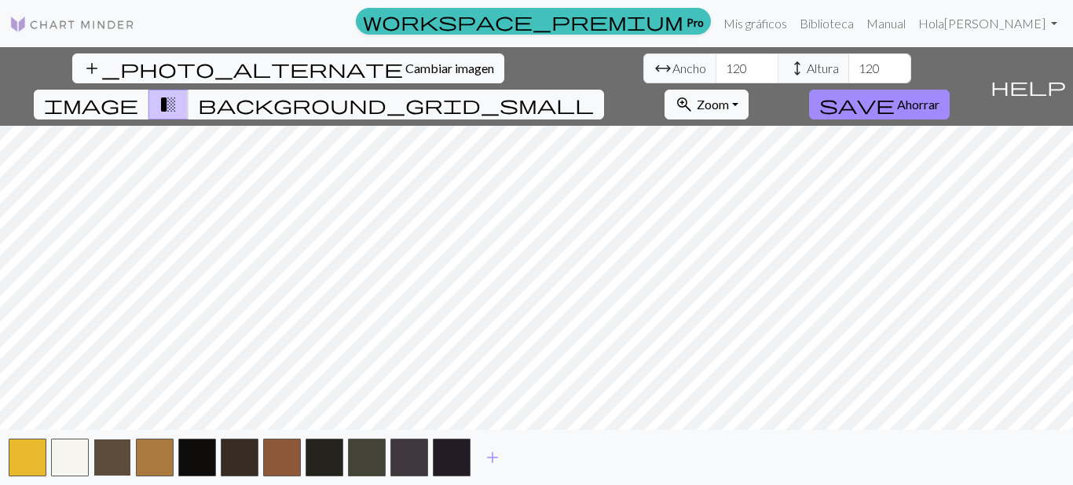
click at [119, 463] on button "button" at bounding box center [112, 457] width 38 height 38
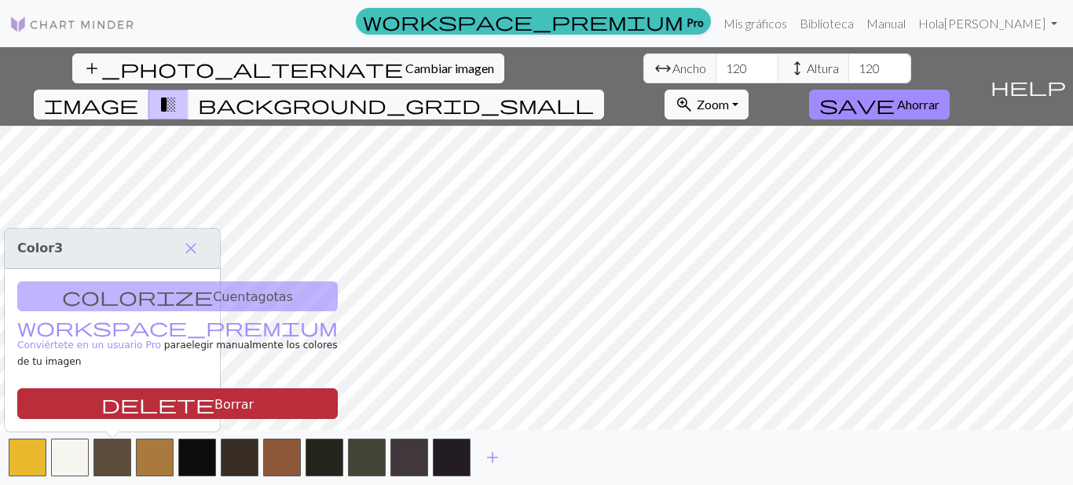
click at [167, 401] on button "delete Borrar" at bounding box center [177, 403] width 320 height 31
